Goal: Entertainment & Leisure: Consume media (video, audio)

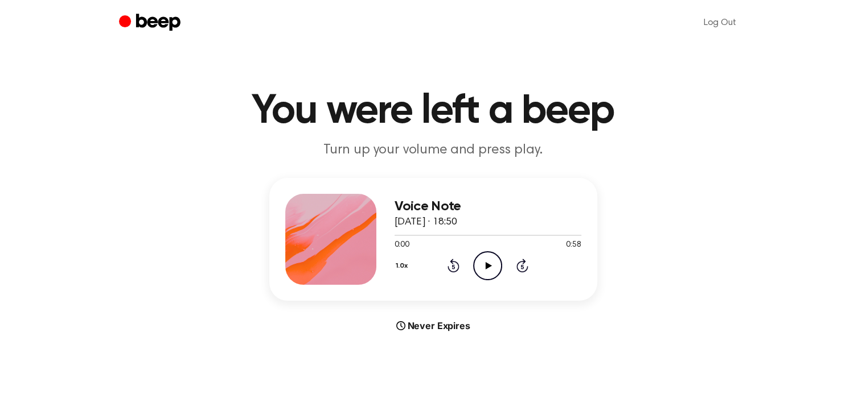
click at [496, 266] on icon "Play Audio" at bounding box center [487, 266] width 29 height 29
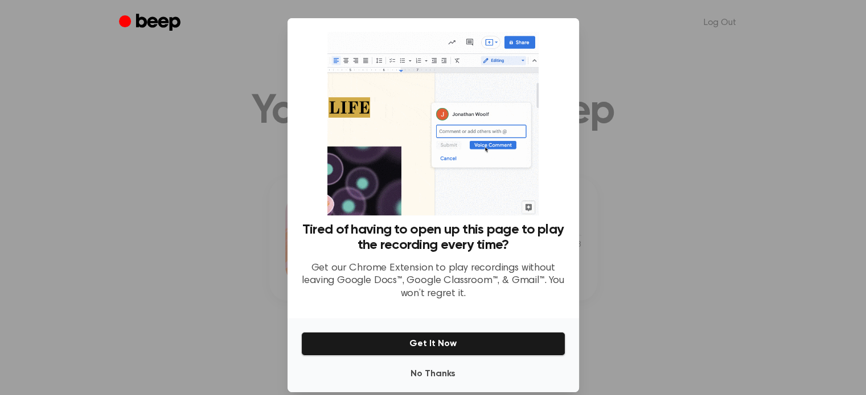
drag, startPoint x: 677, startPoint y: 264, endPoint x: 649, endPoint y: 265, distance: 28.5
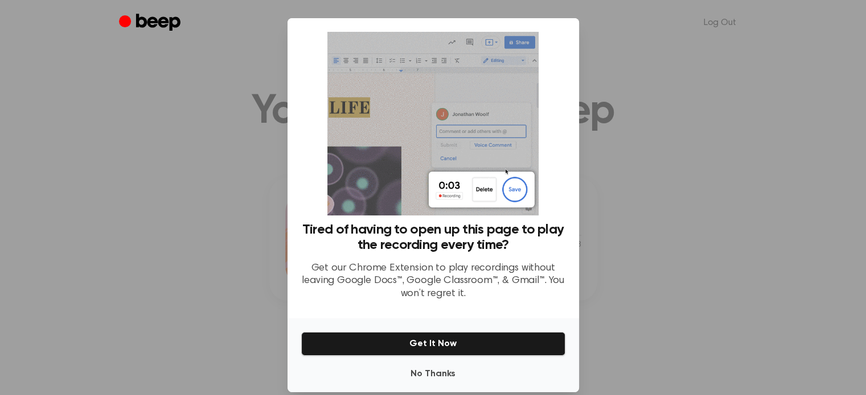
click at [649, 265] on div at bounding box center [433, 197] width 866 height 395
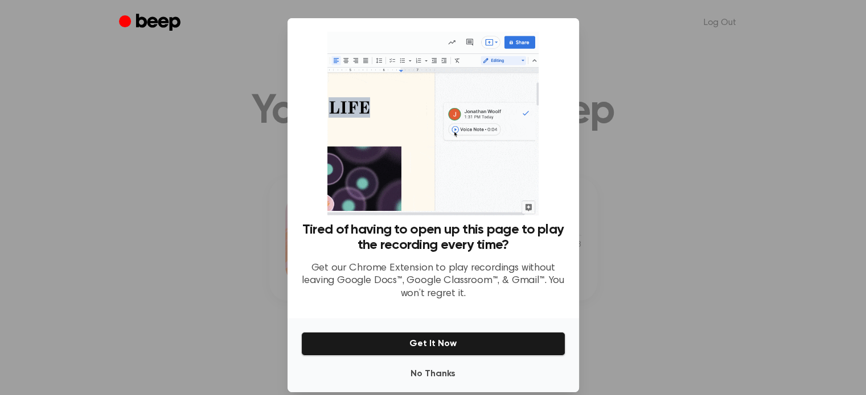
click at [649, 265] on div at bounding box center [433, 197] width 866 height 395
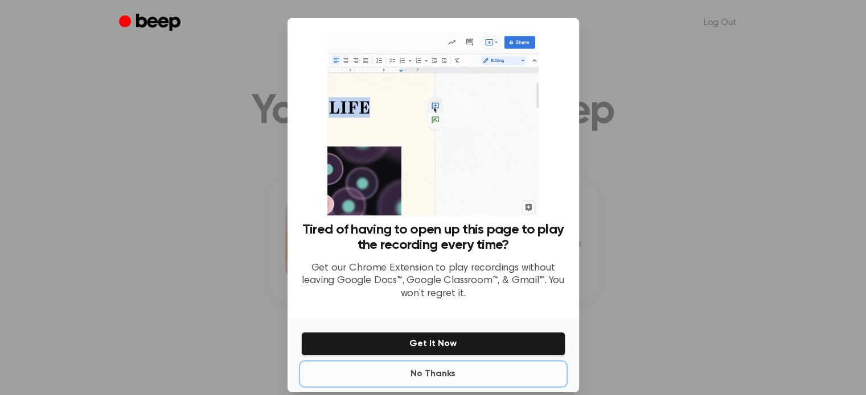
click at [438, 372] on button "No Thanks" at bounding box center [433, 374] width 264 height 23
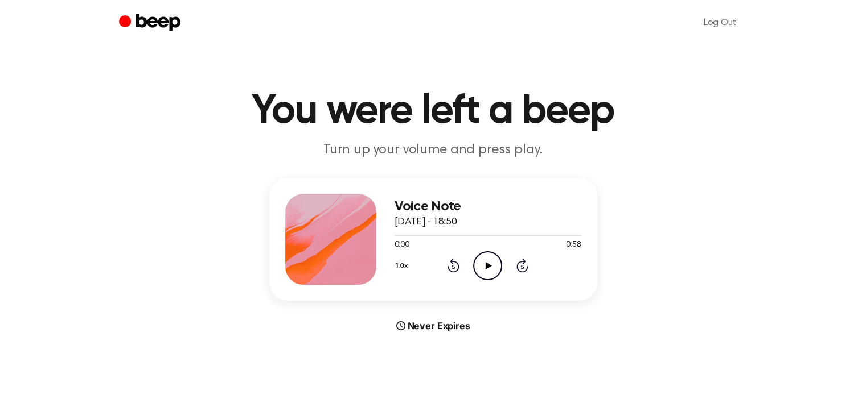
click at [492, 263] on icon "Play Audio" at bounding box center [487, 266] width 29 height 29
click at [494, 255] on icon "Play Audio" at bounding box center [487, 266] width 29 height 29
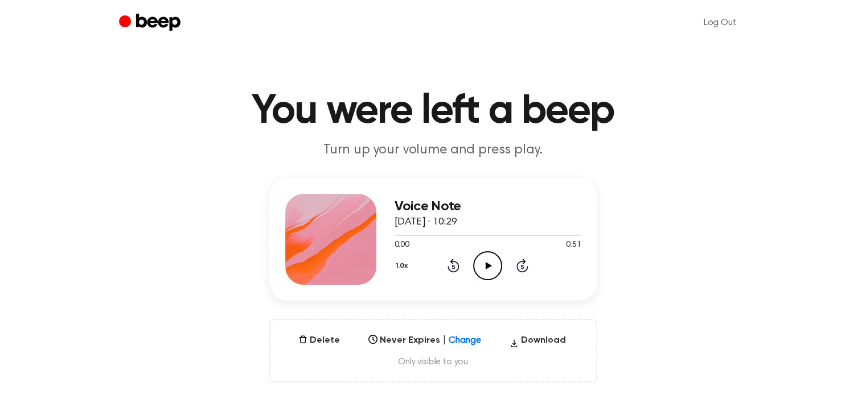
click at [486, 263] on icon at bounding box center [488, 265] width 6 height 7
click at [732, 256] on div "Voice Note [DATE] · 10:29 0:51 0:51 Your browser does not support the [object O…" at bounding box center [433, 280] width 838 height 205
